Goal: Task Accomplishment & Management: Manage account settings

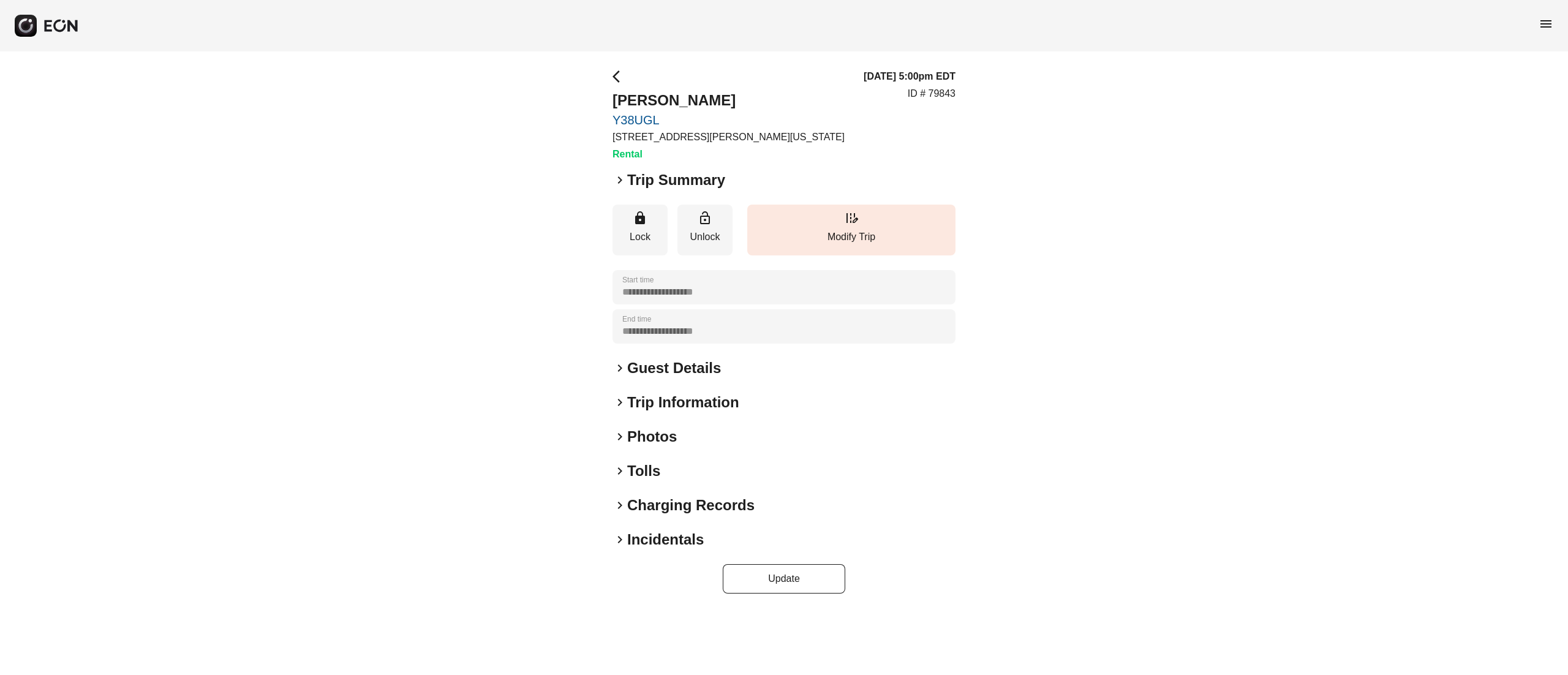
click at [658, 438] on h2 "Photos" at bounding box center [652, 436] width 49 height 19
click at [948, 88] on p "ID # 79901" at bounding box center [931, 94] width 48 height 15
copy p "79901"
click at [678, 95] on h2 "Victoria Sun" at bounding box center [673, 100] width 123 height 19
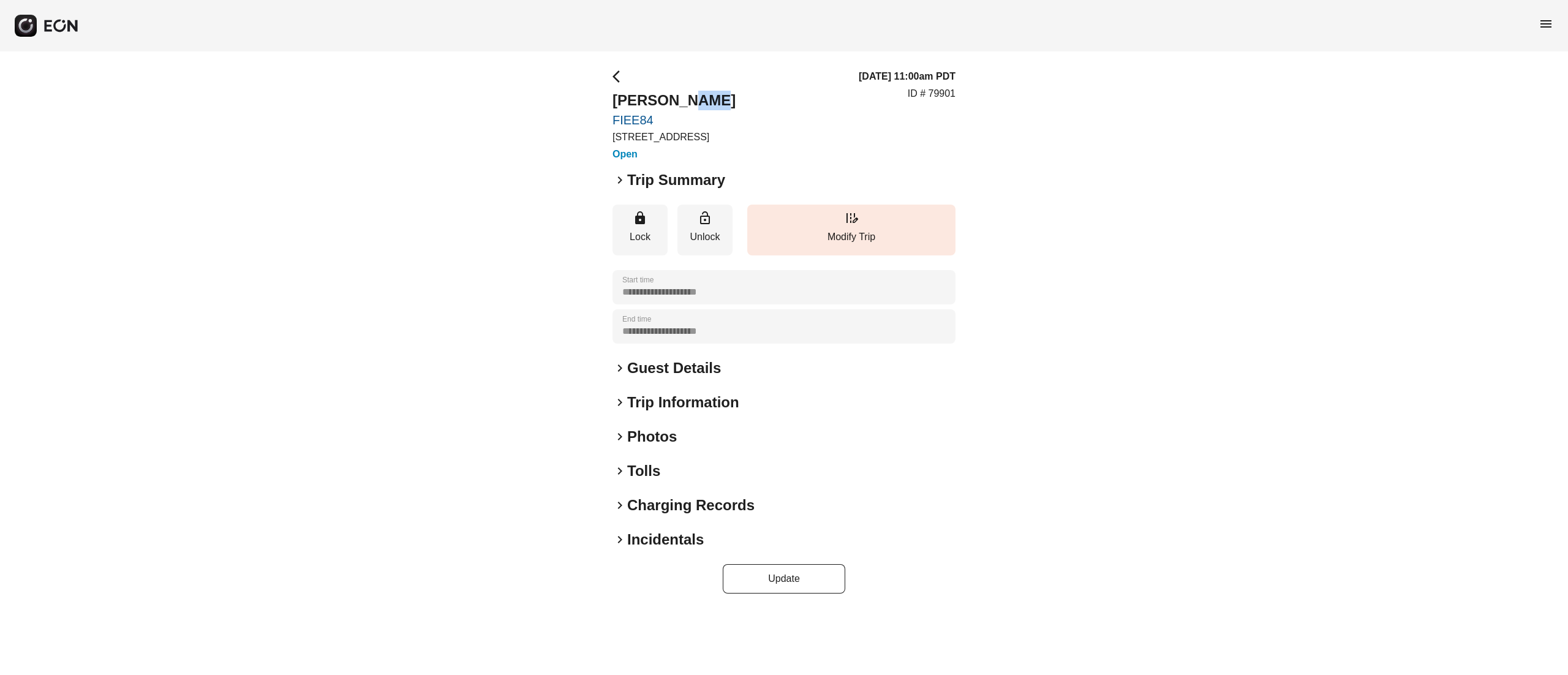
click at [678, 95] on h2 "Victoria Sun" at bounding box center [673, 100] width 123 height 19
copy h2 "Victoria Sun"
